Goal: Task Accomplishment & Management: Complete application form

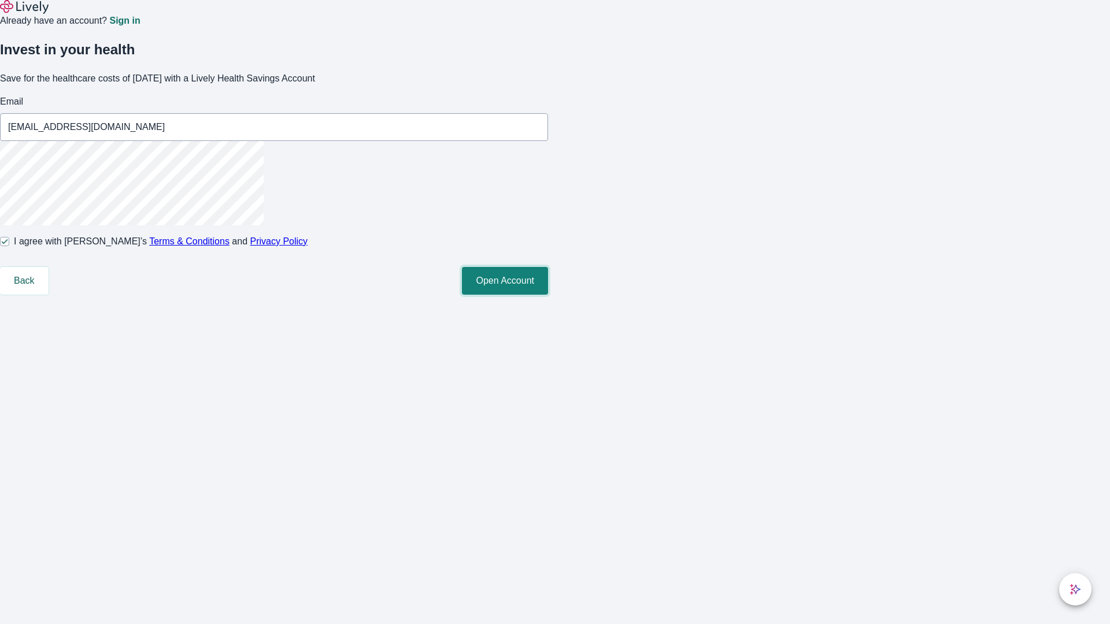
click at [548, 295] on button "Open Account" at bounding box center [505, 281] width 86 height 28
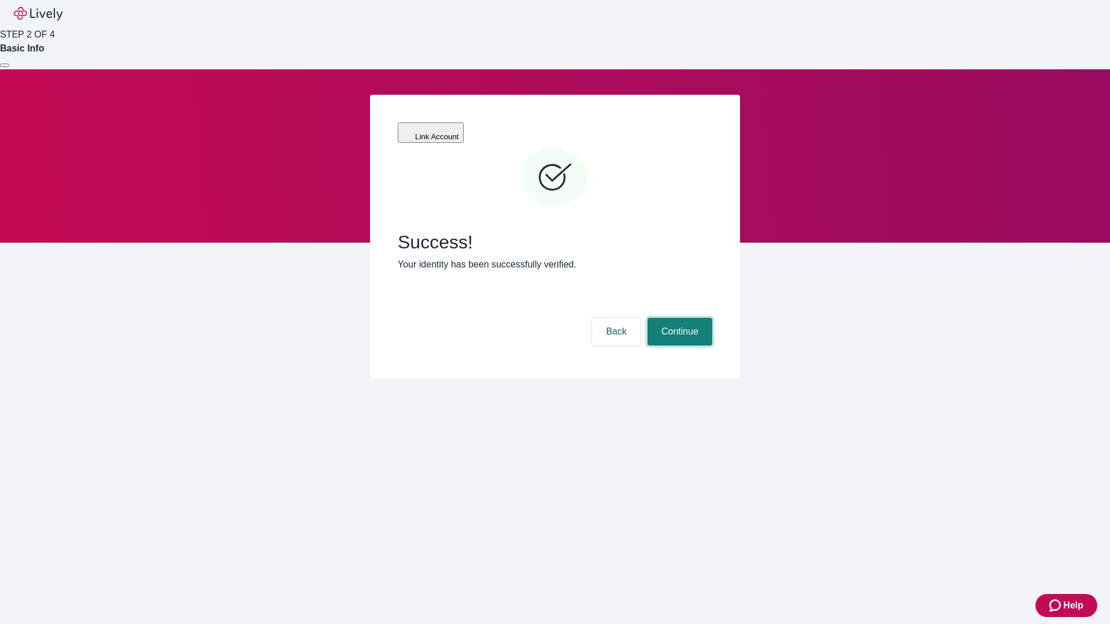
click at [678, 318] on button "Continue" at bounding box center [680, 332] width 65 height 28
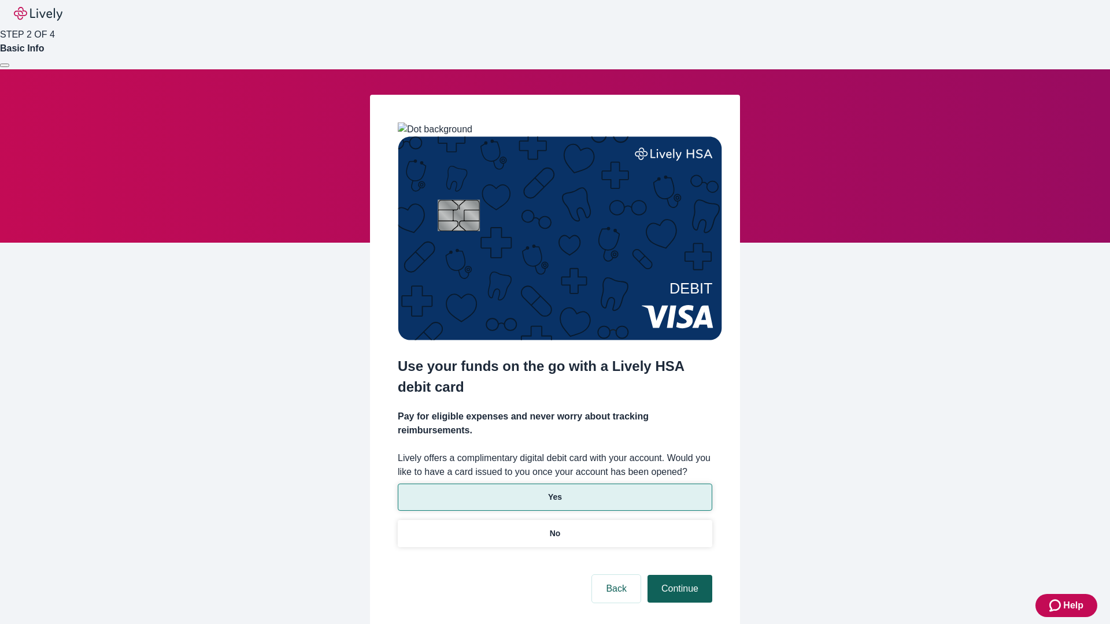
click at [555, 491] on p "Yes" at bounding box center [555, 497] width 14 height 12
click at [678, 575] on button "Continue" at bounding box center [680, 589] width 65 height 28
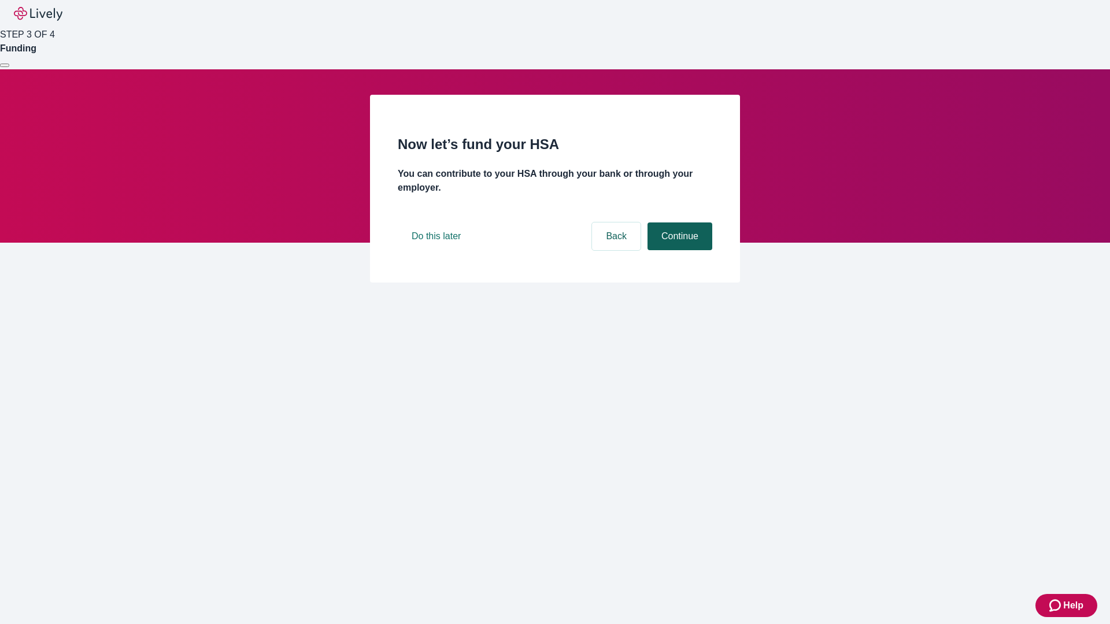
click at [678, 250] on button "Continue" at bounding box center [680, 237] width 65 height 28
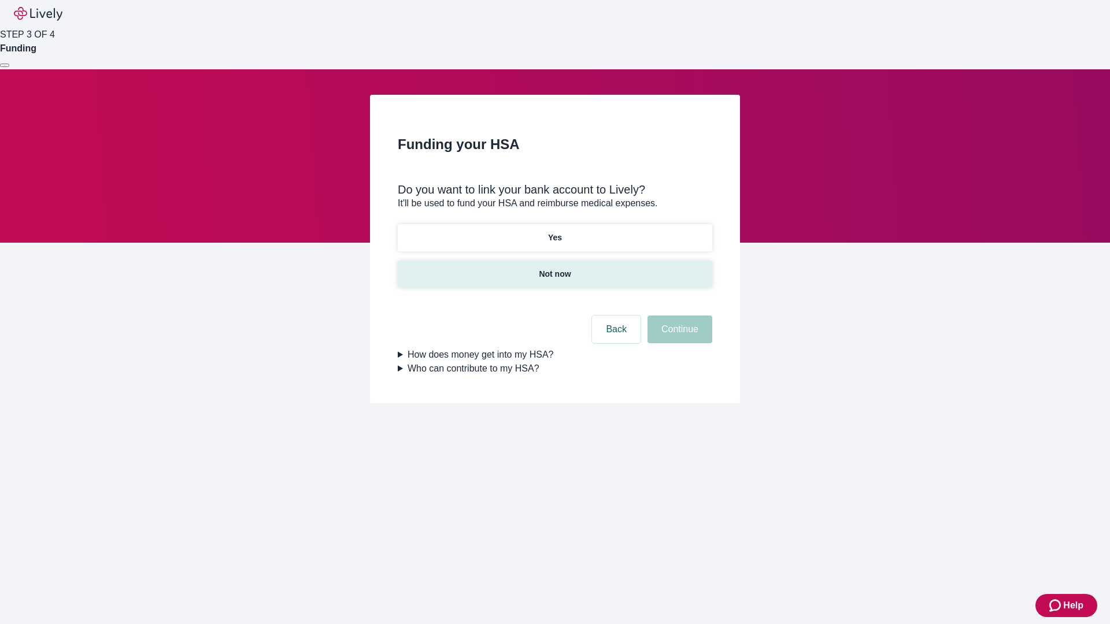
click at [555, 268] on p "Not now" at bounding box center [555, 274] width 32 height 12
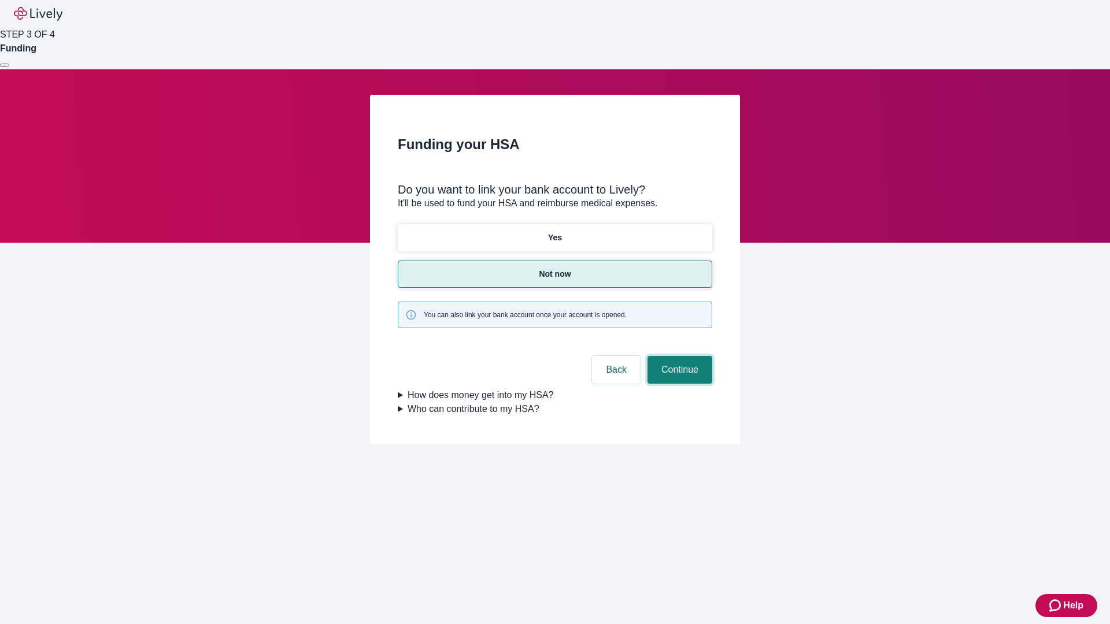
click at [678, 356] on button "Continue" at bounding box center [680, 370] width 65 height 28
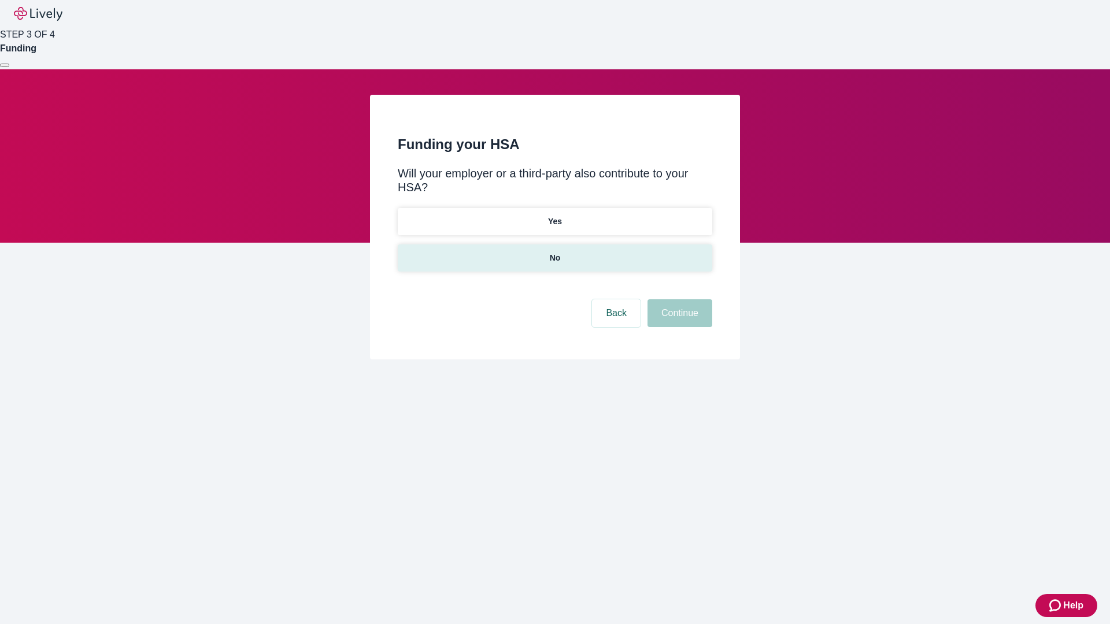
click at [555, 252] on p "No" at bounding box center [555, 258] width 11 height 12
click at [678, 300] on button "Continue" at bounding box center [680, 314] width 65 height 28
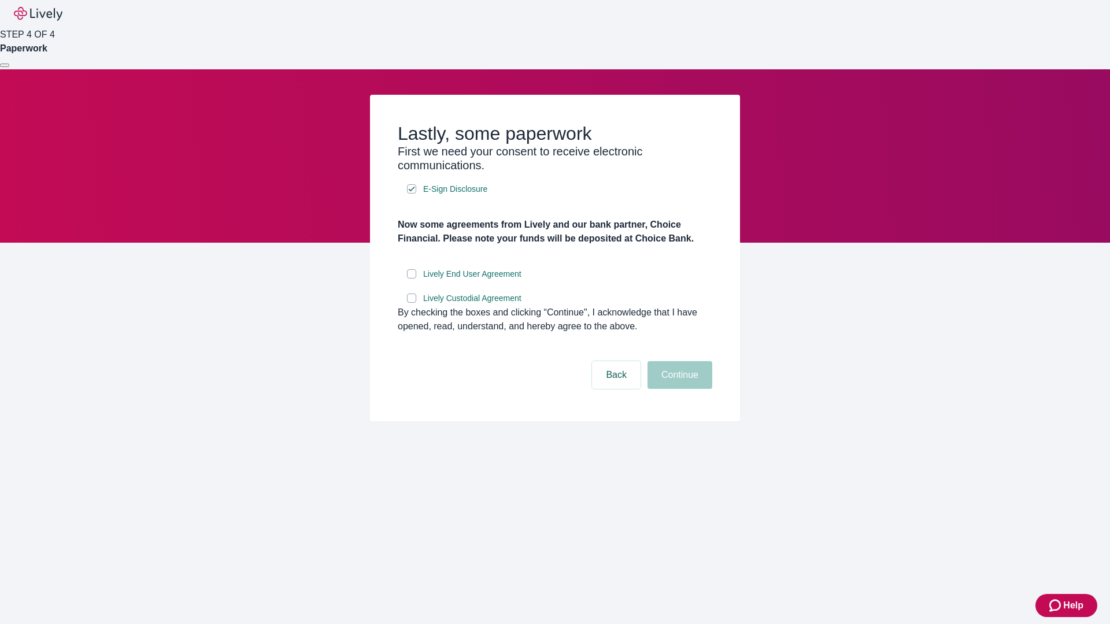
click at [412, 279] on input "Lively End User Agreement" at bounding box center [411, 273] width 9 height 9
checkbox input "true"
click at [412, 303] on input "Lively Custodial Agreement" at bounding box center [411, 298] width 9 height 9
checkbox input "true"
click at [678, 389] on button "Continue" at bounding box center [680, 375] width 65 height 28
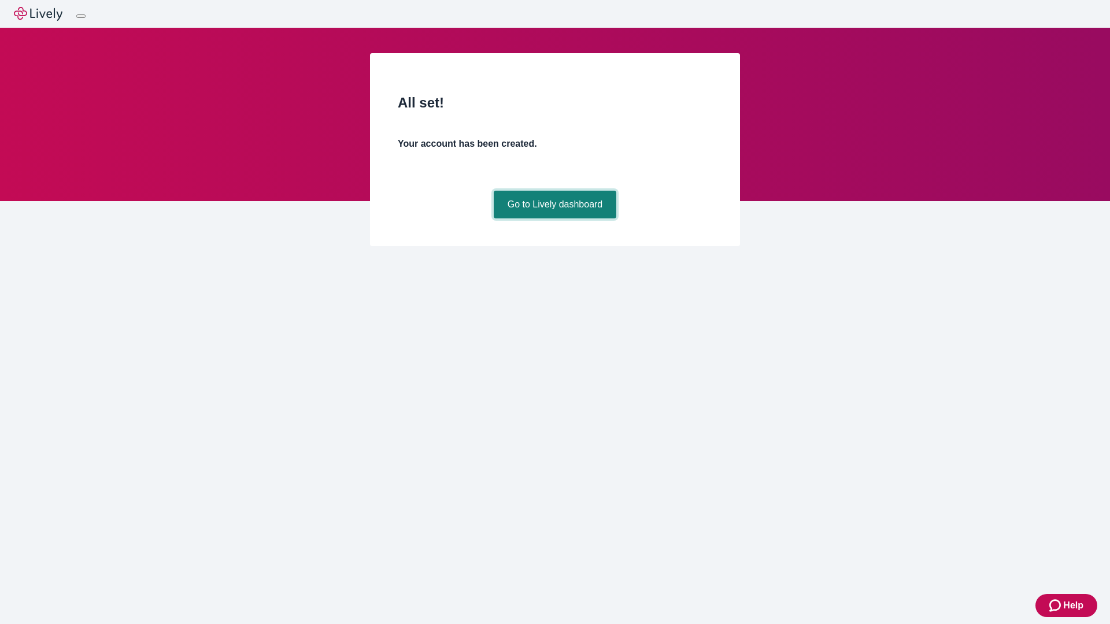
click at [555, 219] on link "Go to Lively dashboard" at bounding box center [555, 205] width 123 height 28
